Goal: Communication & Community: Ask a question

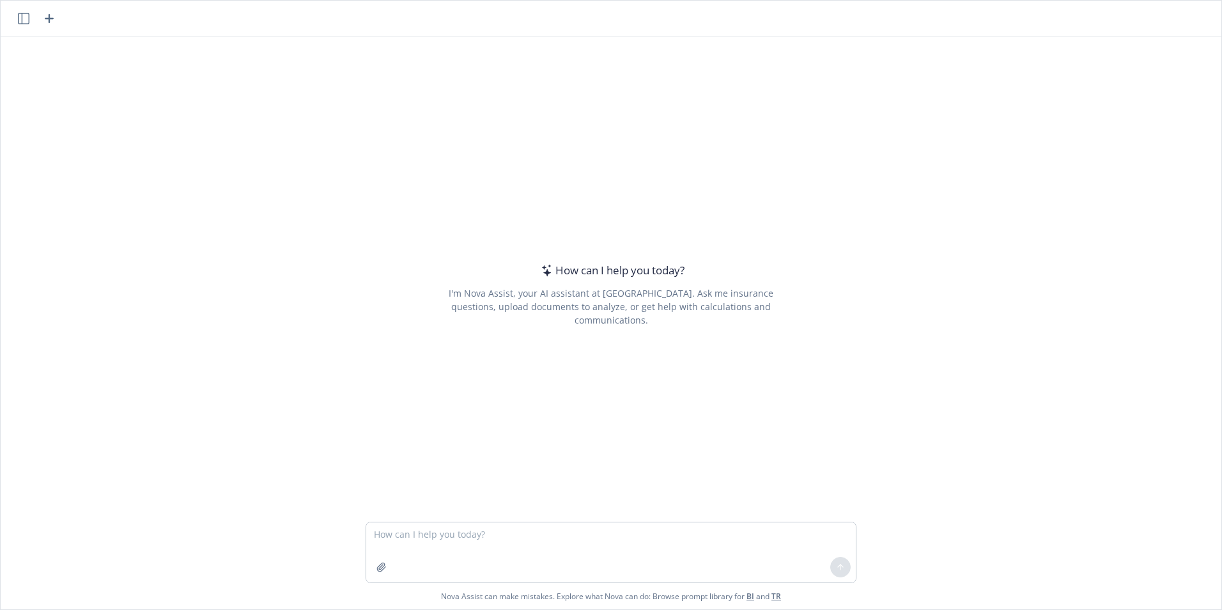
type textarea "I"
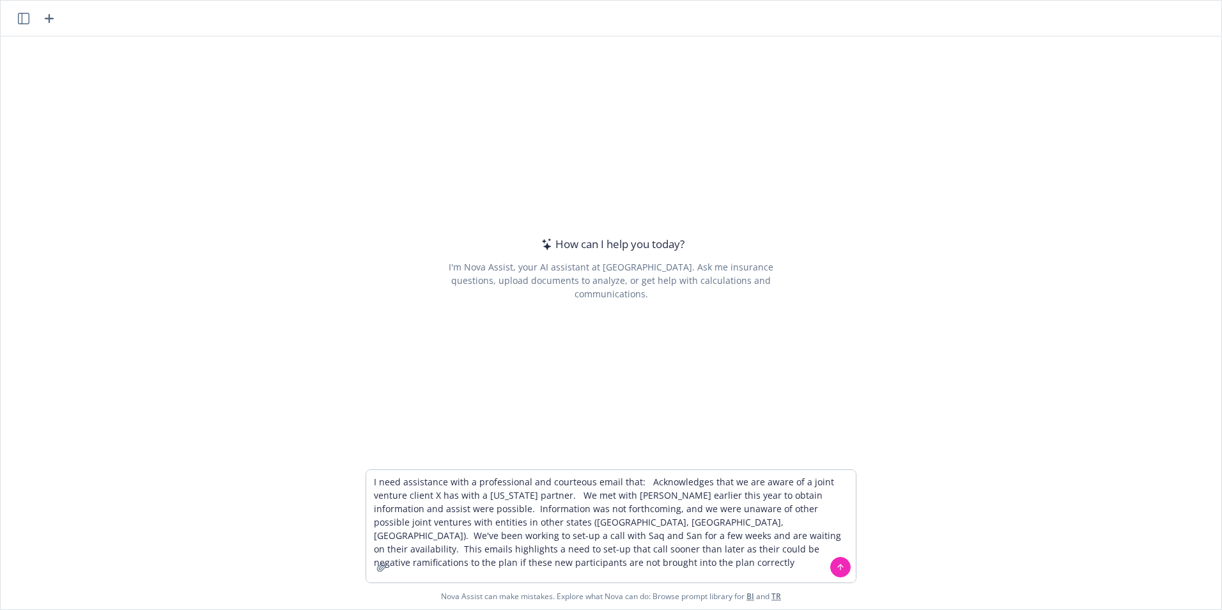
type textarea "I need assistance with a professional and courteous email that: Acknowledges th…"
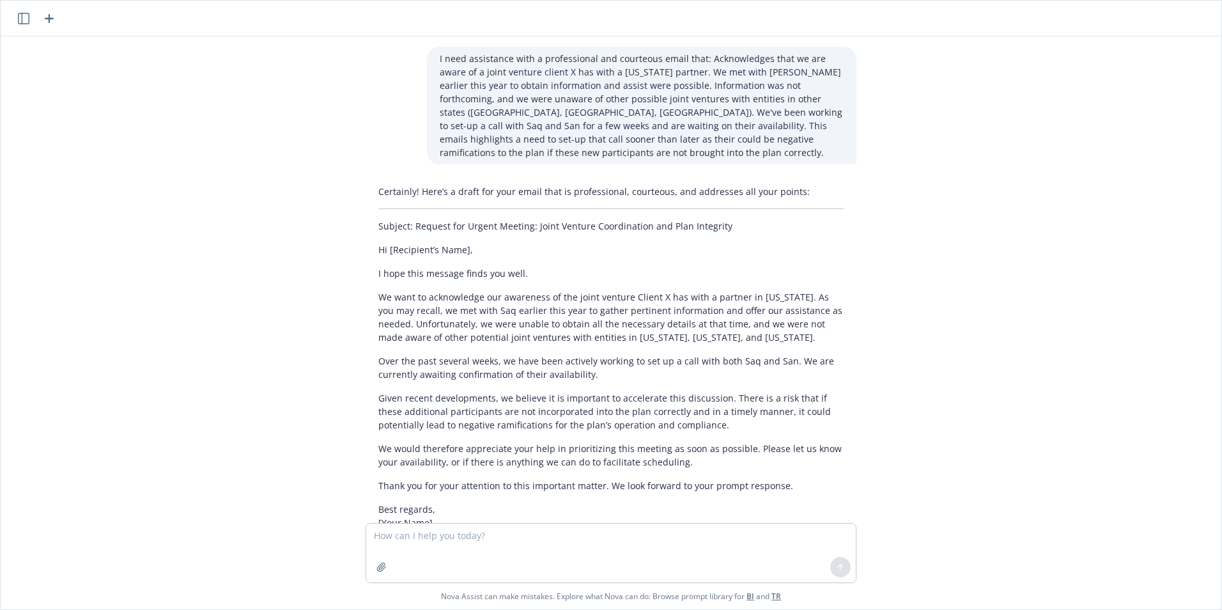
scroll to position [90, 0]
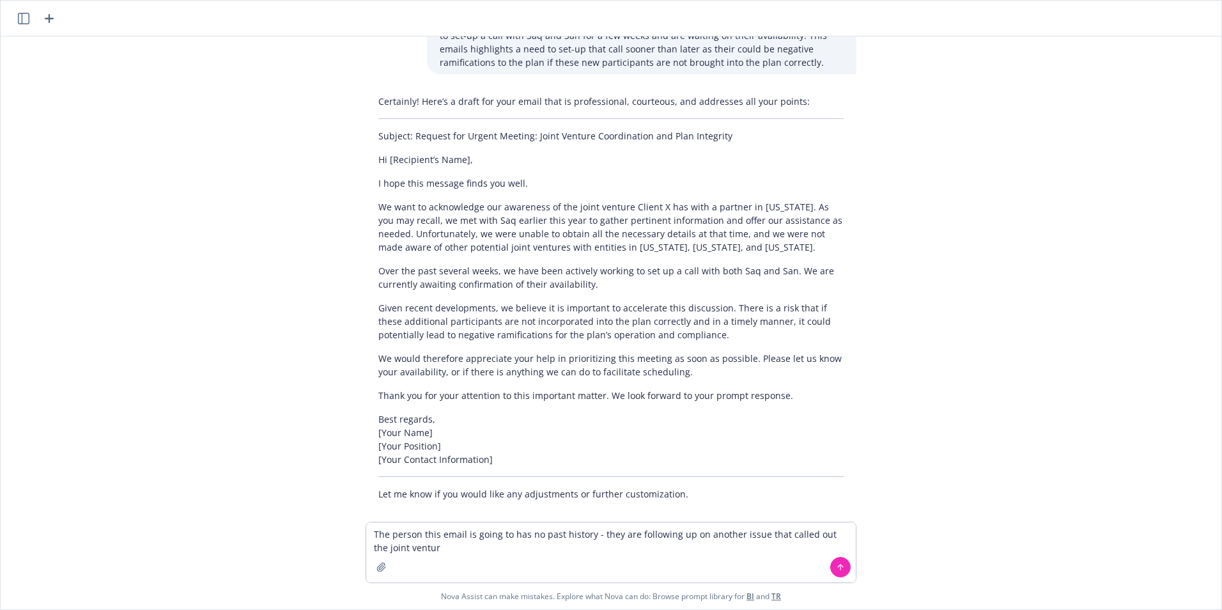
type textarea "The person this email is going to has no past history - they are following up o…"
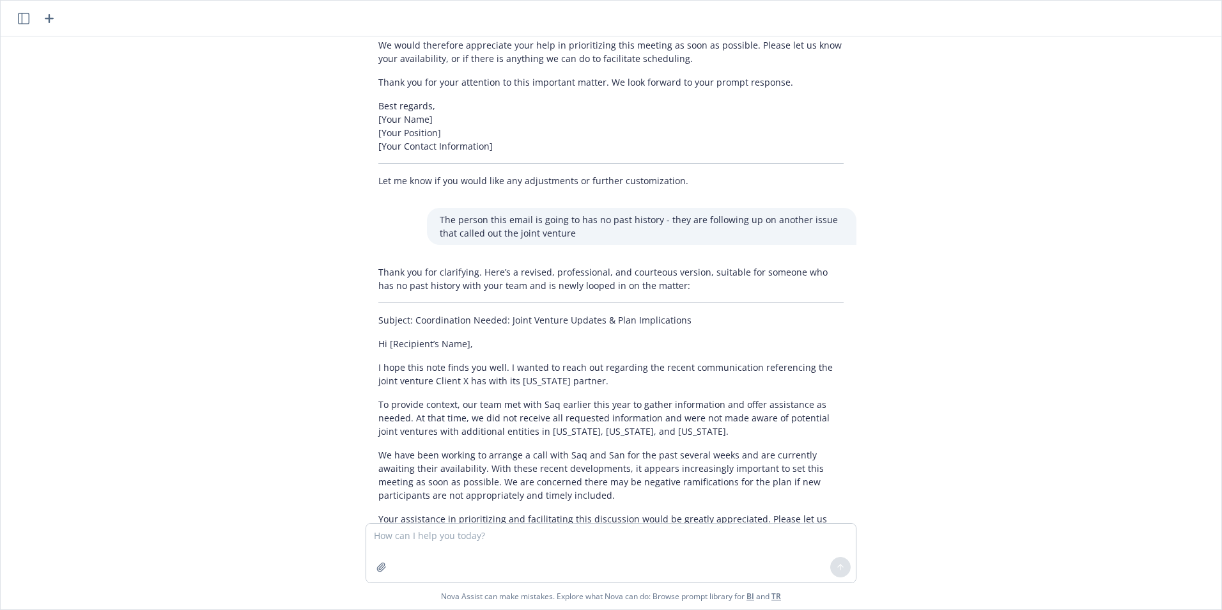
scroll to position [564, 0]
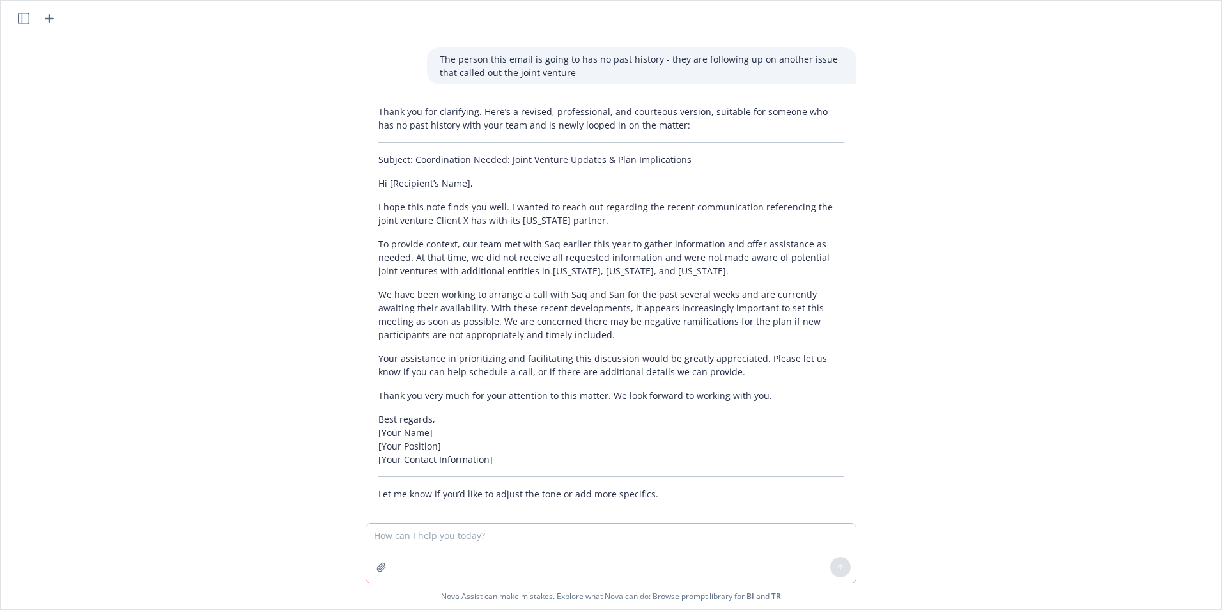
click at [410, 540] on textarea at bounding box center [611, 553] width 490 height 59
type textarea "C"
type textarea "Make this less formal and more concise"
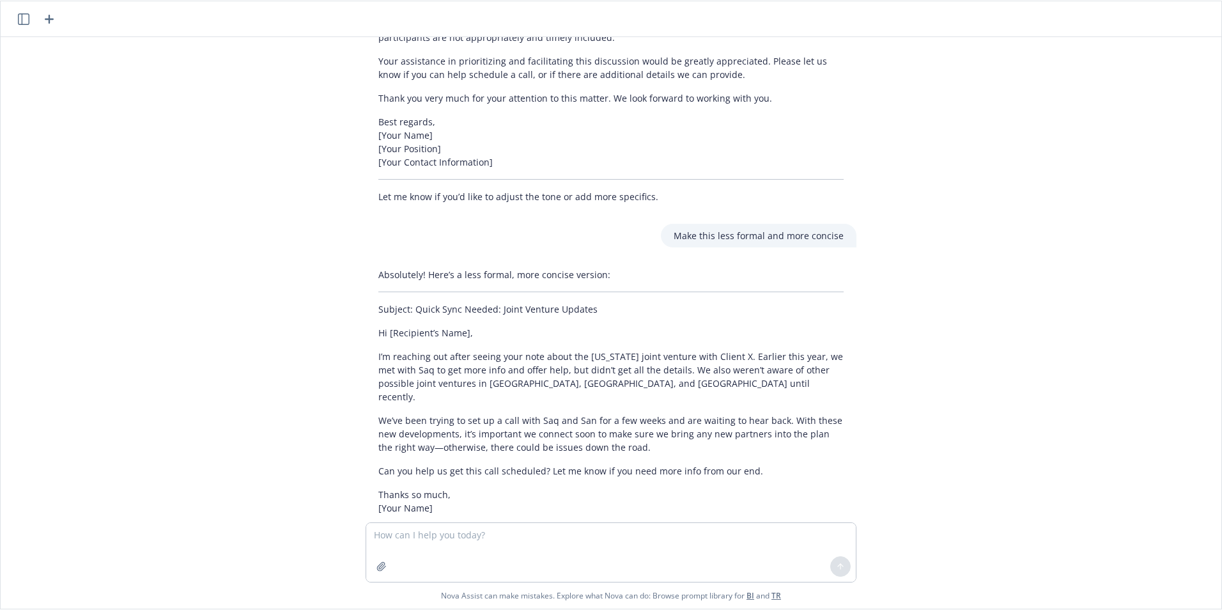
scroll to position [860, 0]
